Goal: Share content

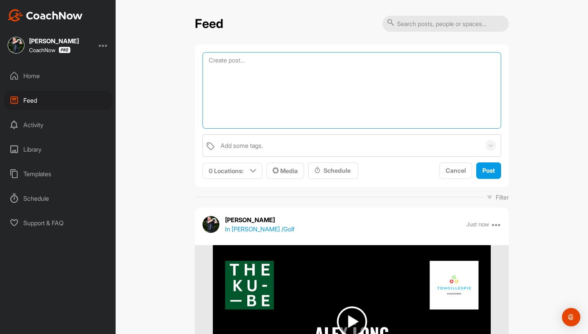
click at [216, 57] on textarea at bounding box center [352, 90] width 299 height 77
click at [250, 170] on icon at bounding box center [253, 171] width 6 height 6
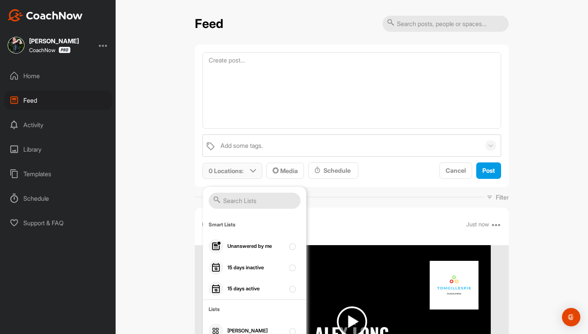
click at [242, 201] on input "text" at bounding box center [255, 201] width 92 height 16
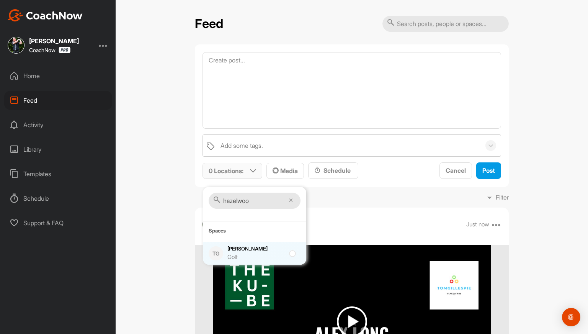
type input "hazelwoo"
click at [274, 252] on div "[PERSON_NAME] Golf" at bounding box center [256, 253] width 57 height 16
checkbox input "true"
click at [290, 170] on span "Media" at bounding box center [285, 171] width 25 height 8
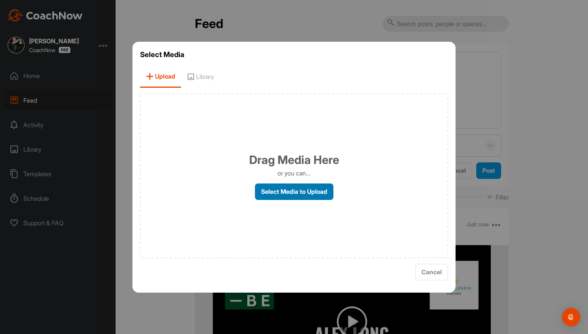
click at [286, 192] on label "Select Media to Upload" at bounding box center [294, 191] width 79 height 16
click at [0, 0] on input "Select Media to Upload" at bounding box center [0, 0] width 0 height 0
click at [301, 191] on label "Select Media to Upload" at bounding box center [294, 191] width 79 height 16
click at [290, 196] on label "Select Media to Upload" at bounding box center [294, 191] width 79 height 16
click at [0, 0] on input "Select Media to Upload" at bounding box center [0, 0] width 0 height 0
